Goal: Find specific page/section: Find specific page/section

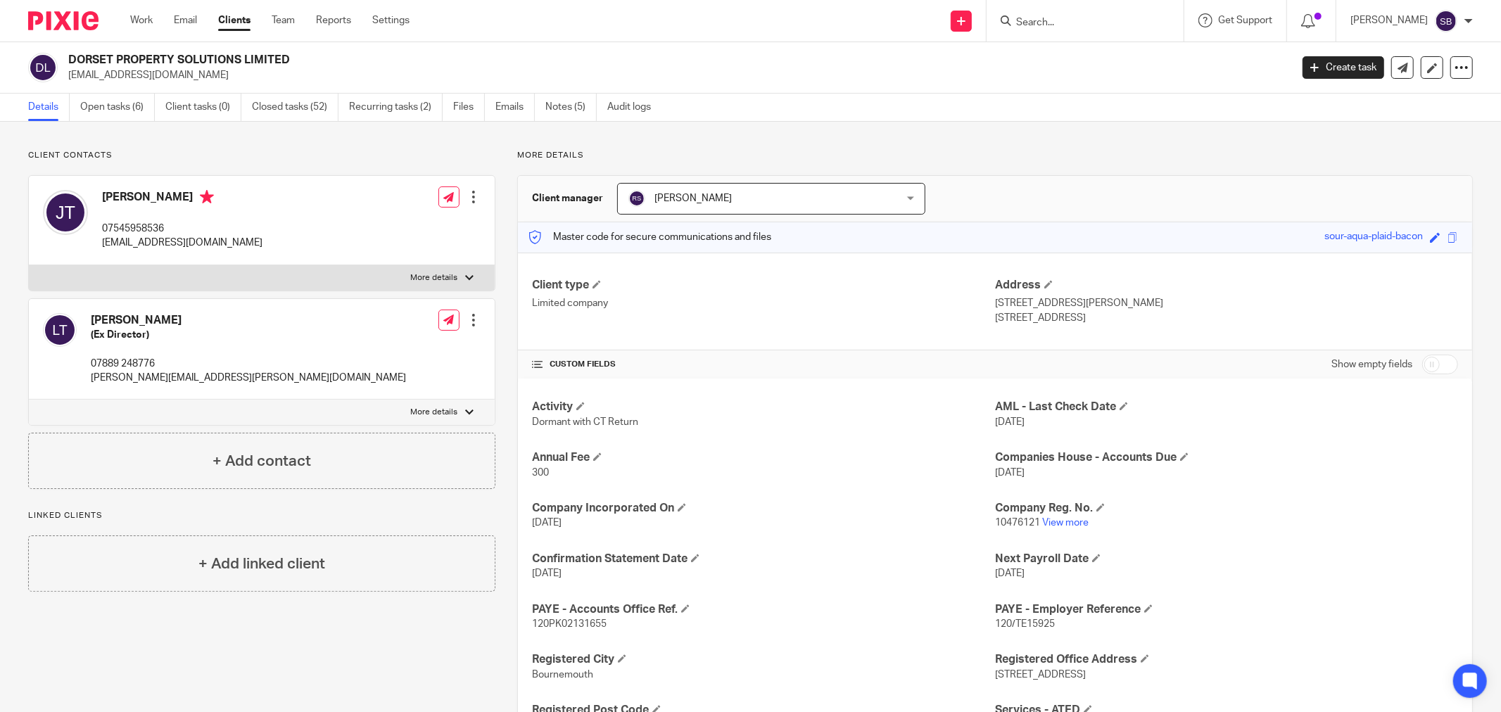
click at [1088, 19] on input "Search" at bounding box center [1077, 23] width 127 height 13
type input "sjt"
click at [1141, 67] on link at bounding box center [1135, 60] width 247 height 32
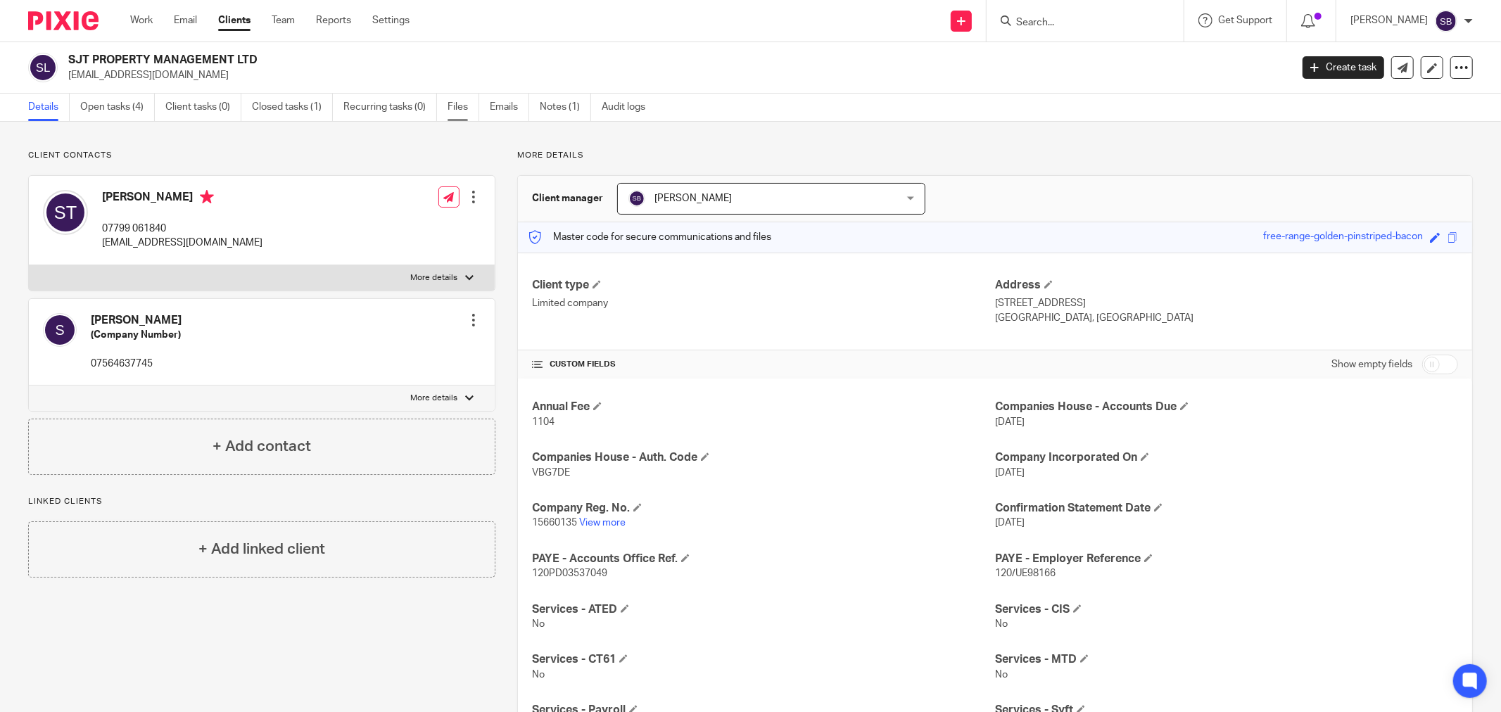
click at [469, 104] on link "Files" at bounding box center [463, 107] width 32 height 27
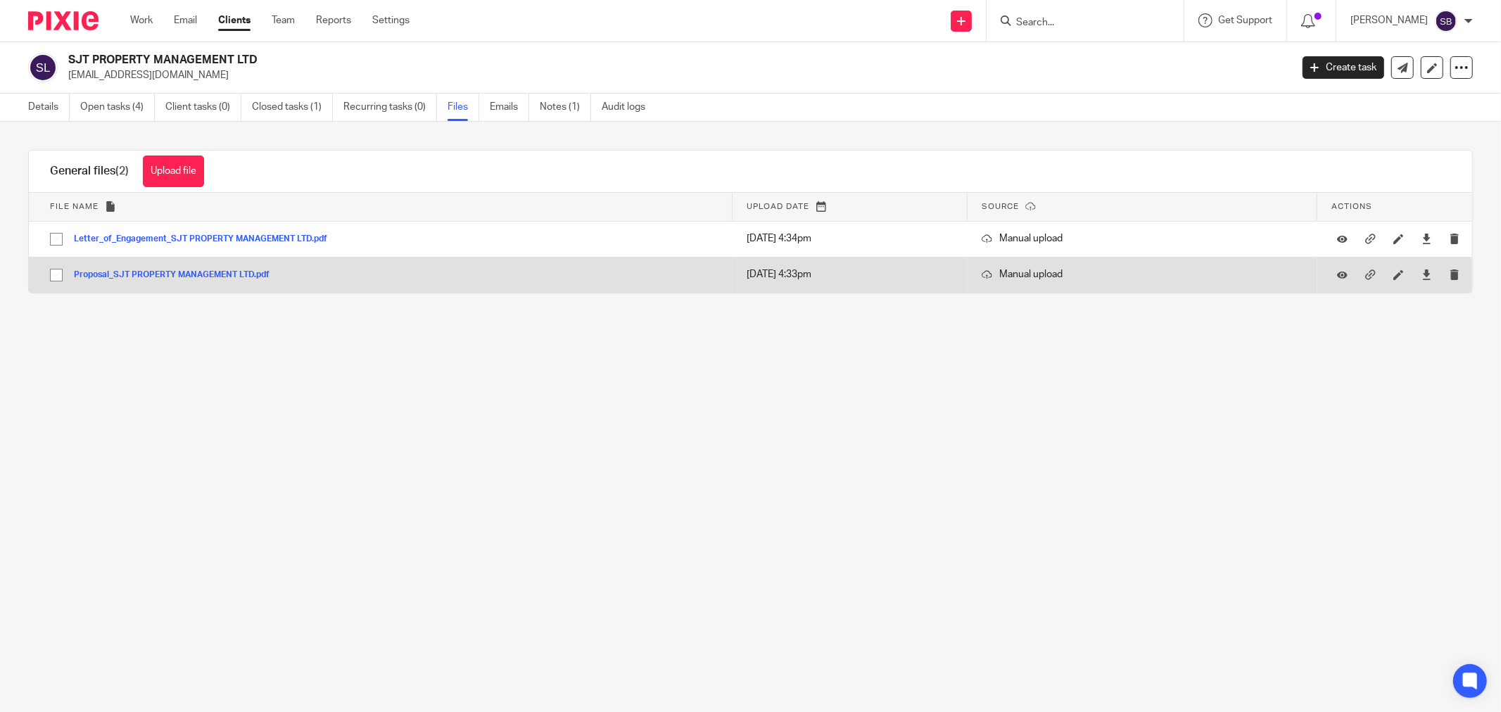
click at [234, 276] on button "Proposal_SJT PROPERTY MANAGEMENT LTD.pdf" at bounding box center [177, 275] width 206 height 10
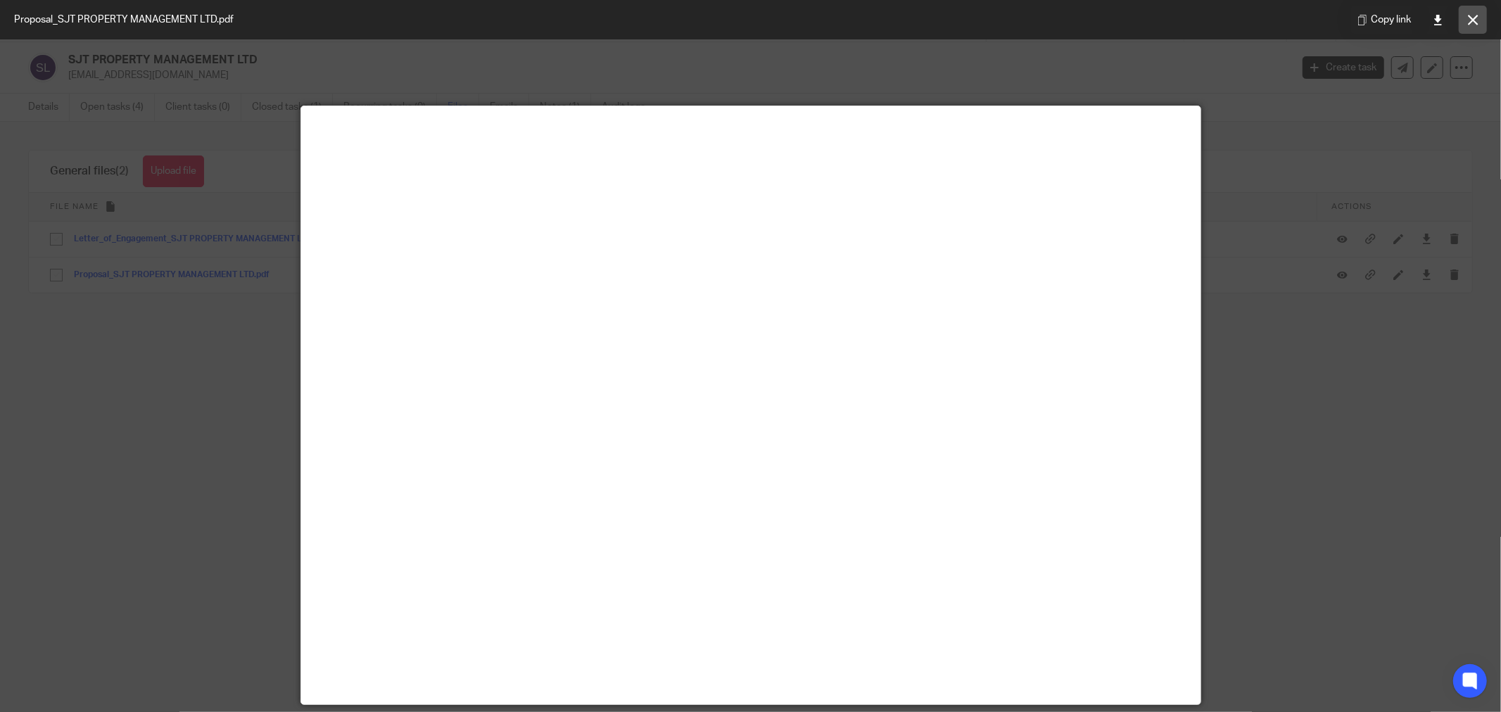
click at [1469, 18] on icon at bounding box center [1473, 20] width 11 height 11
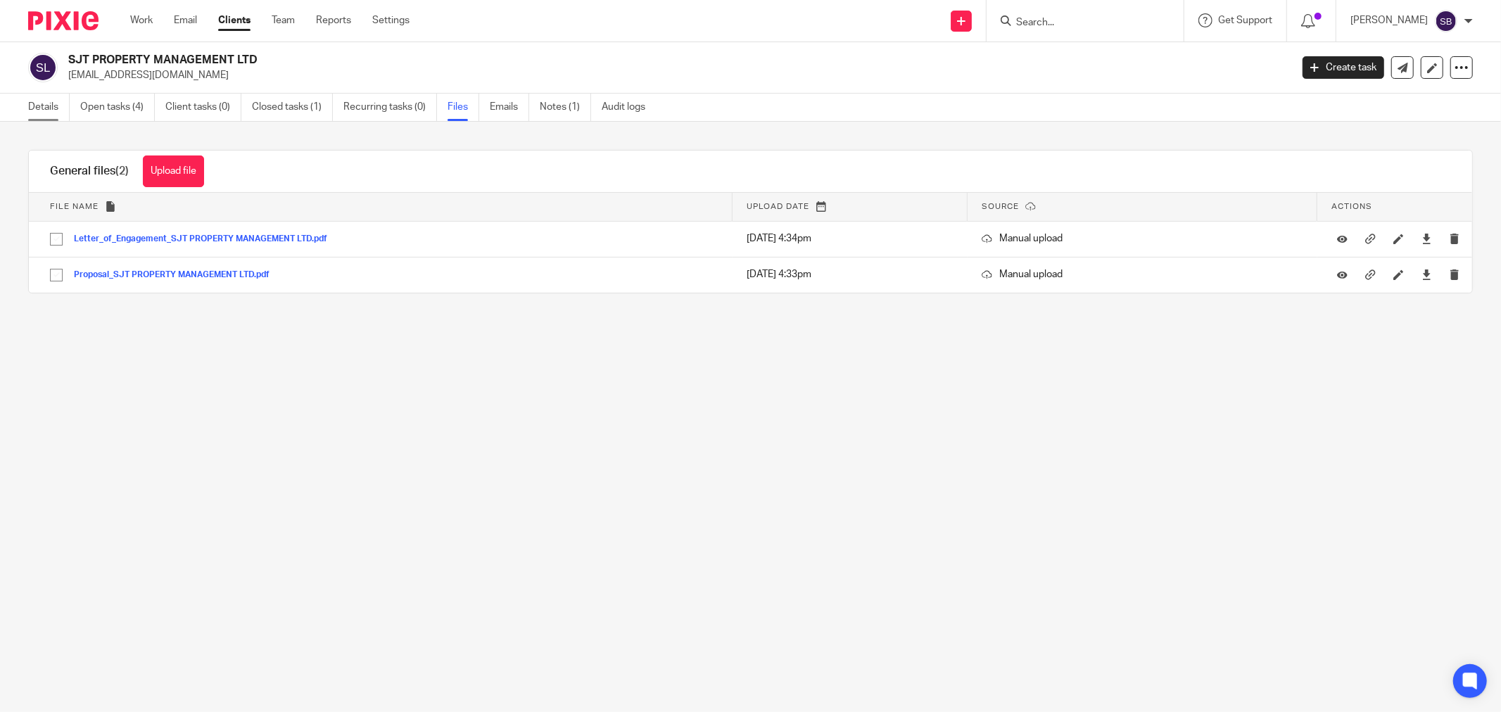
click at [29, 104] on link "Details" at bounding box center [49, 107] width 42 height 27
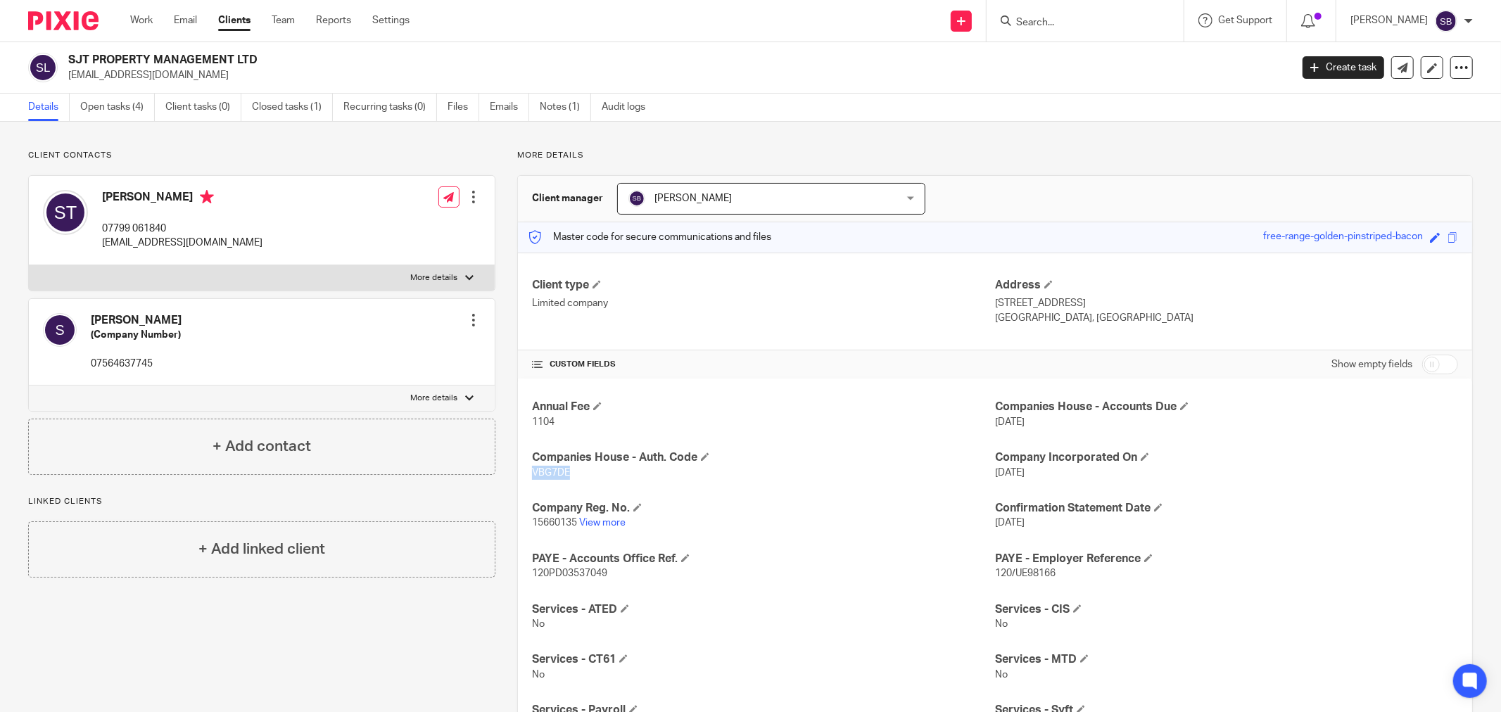
drag, startPoint x: 526, startPoint y: 470, endPoint x: 571, endPoint y: 471, distance: 44.3
click at [571, 471] on div "Annual Fee 1104 Companies House - Accounts Due [DATE] Companies House - [GEOGRA…" at bounding box center [995, 692] width 954 height 628
copy span "VBG7DE"
click at [602, 525] on link "View more" at bounding box center [602, 523] width 46 height 10
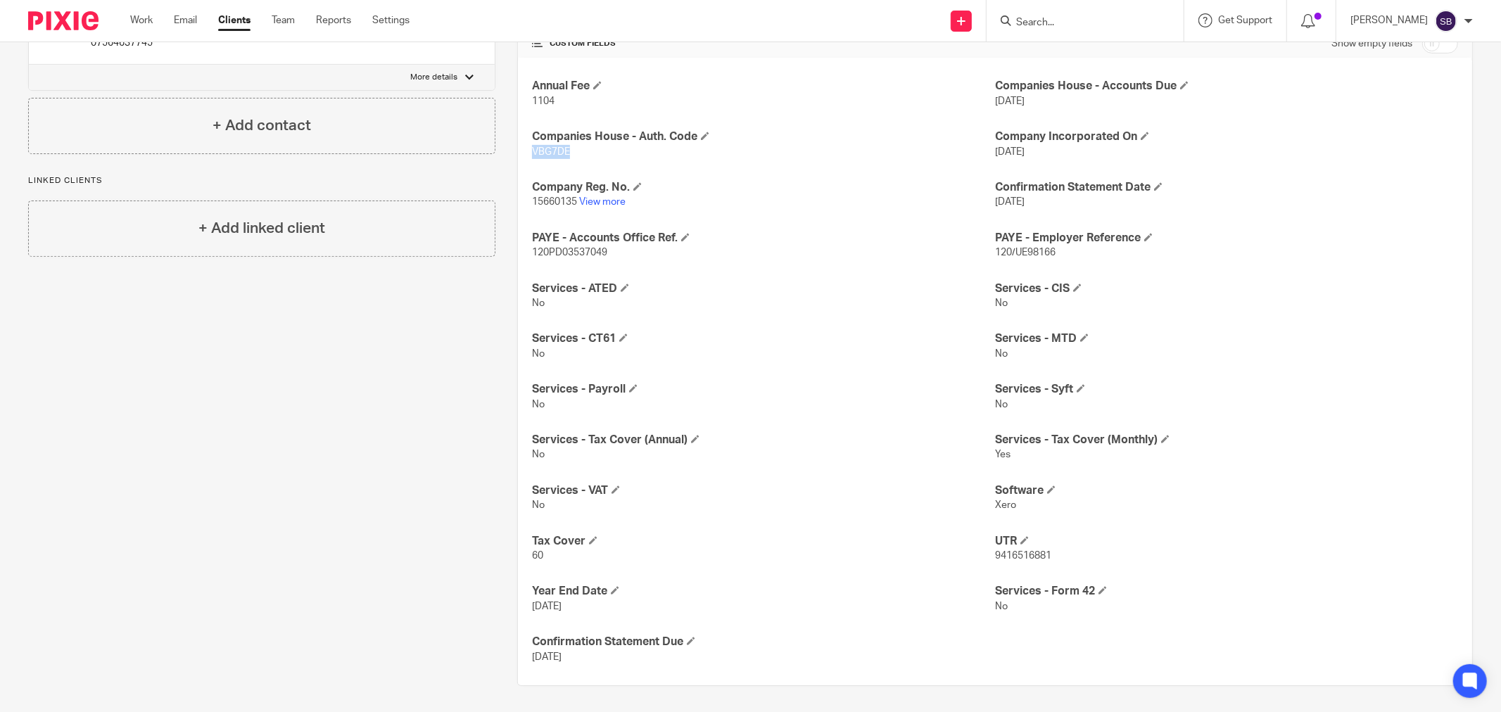
scroll to position [324, 0]
